Goal: Task Accomplishment & Management: Manage account settings

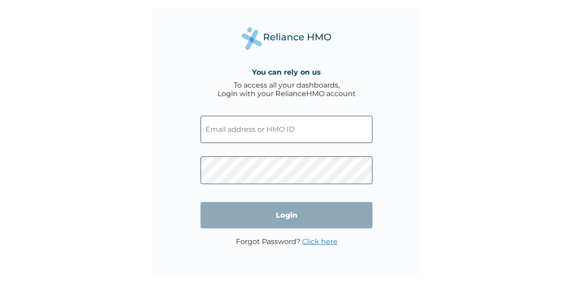
click at [260, 127] on input "text" at bounding box center [286, 129] width 172 height 27
type input "RET/38735/a"
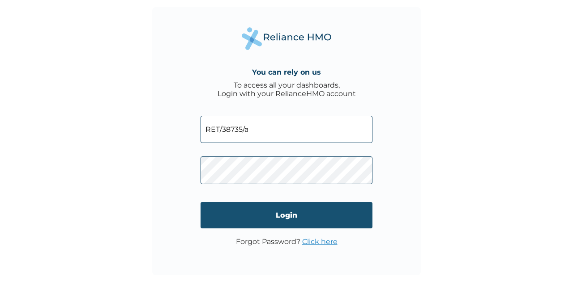
click at [286, 221] on input "Login" at bounding box center [286, 215] width 172 height 26
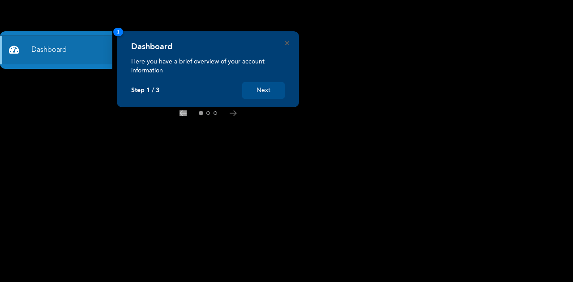
click at [258, 91] on button "Next" at bounding box center [263, 90] width 43 height 17
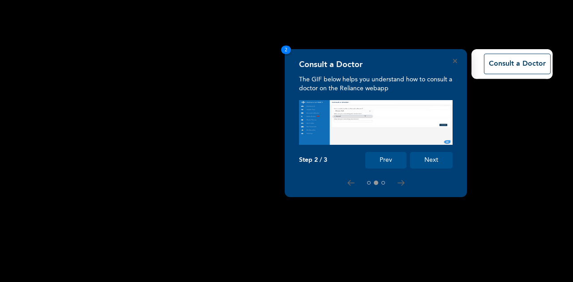
click at [427, 163] on button "Next" at bounding box center [431, 160] width 43 height 17
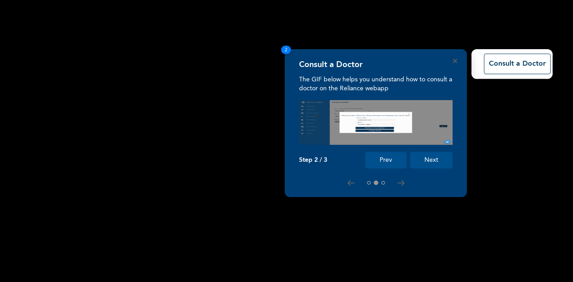
click at [427, 163] on rect at bounding box center [286, 141] width 573 height 282
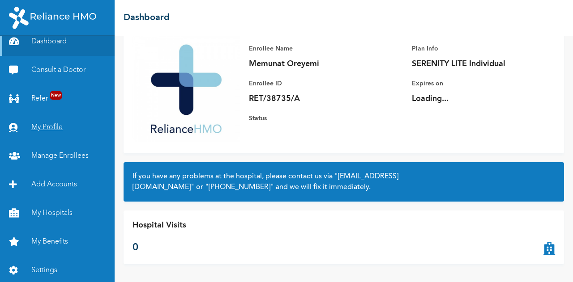
scroll to position [11, 0]
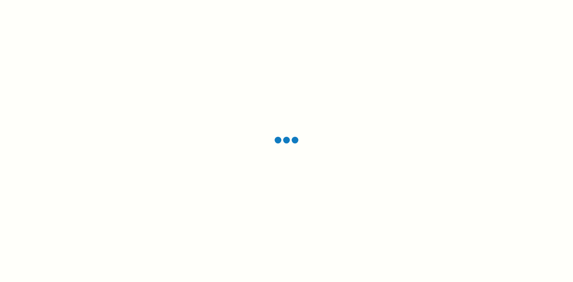
click at [191, 131] on div at bounding box center [286, 141] width 573 height 282
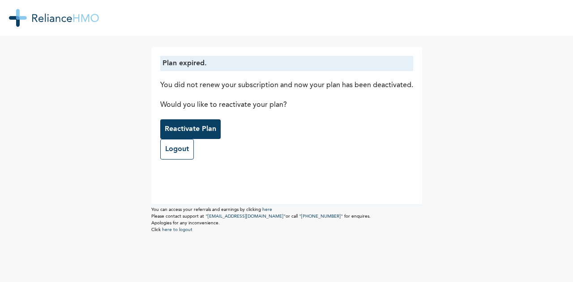
click at [191, 126] on p "Reactivate Plan" at bounding box center [190, 129] width 51 height 11
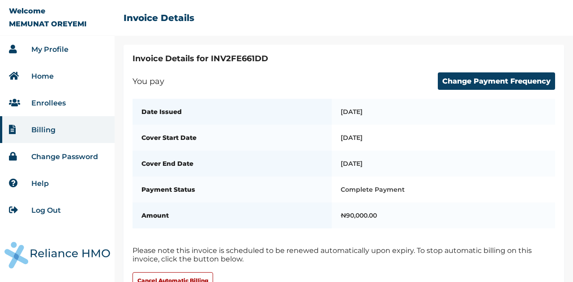
drag, startPoint x: 0, startPoint y: 0, endPoint x: 379, endPoint y: 43, distance: 381.4
click at [379, 43] on div "☰ Invoice Details" at bounding box center [344, 22] width 458 height 45
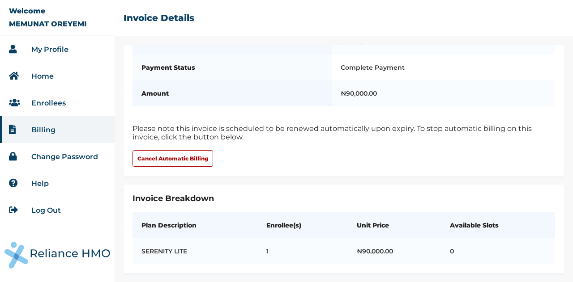
scroll to position [132, 0]
click at [41, 128] on link "Billing" at bounding box center [43, 130] width 24 height 9
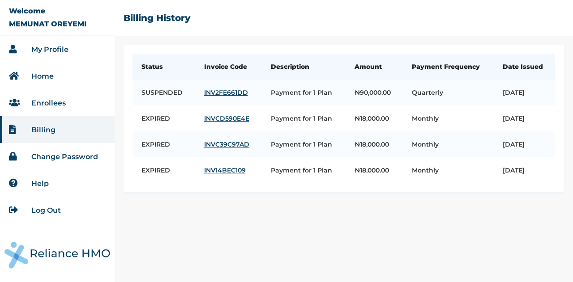
click at [49, 74] on link "Home" at bounding box center [42, 76] width 22 height 9
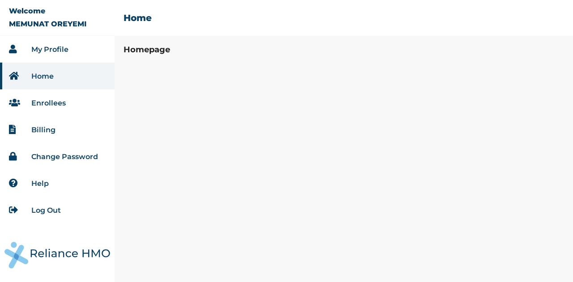
click at [53, 50] on link "My Profile" at bounding box center [49, 49] width 37 height 9
